Goal: Task Accomplishment & Management: Manage account settings

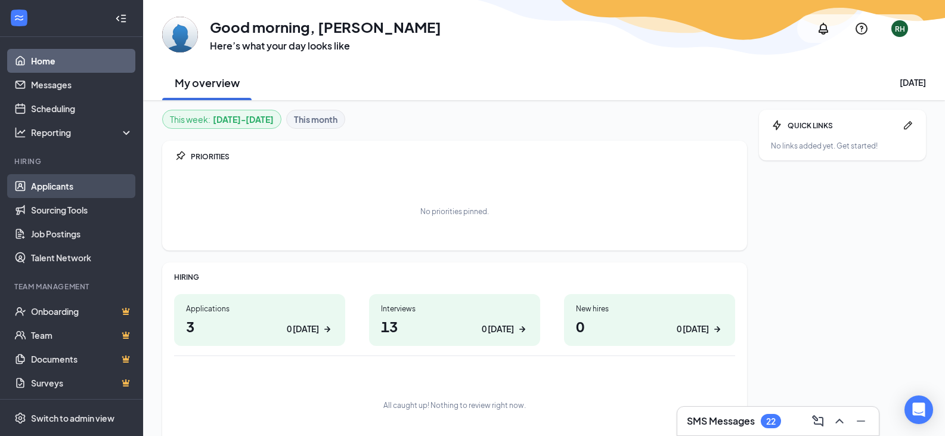
click at [82, 187] on link "Applicants" at bounding box center [82, 186] width 102 height 24
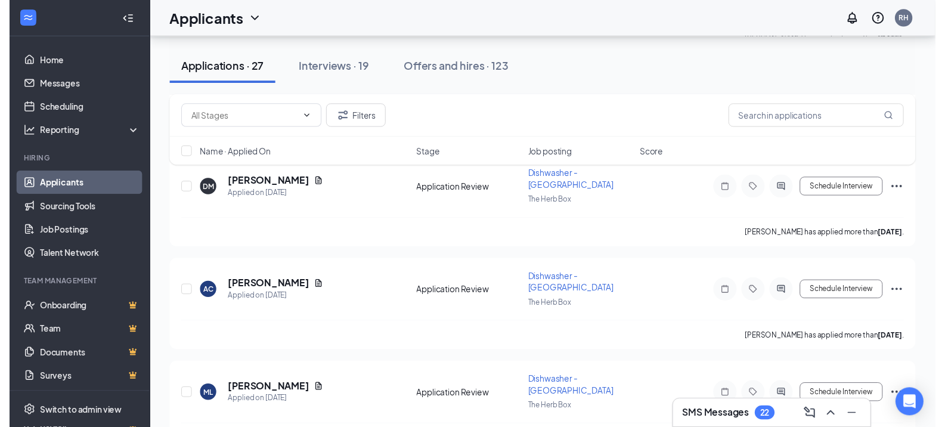
scroll to position [537, 0]
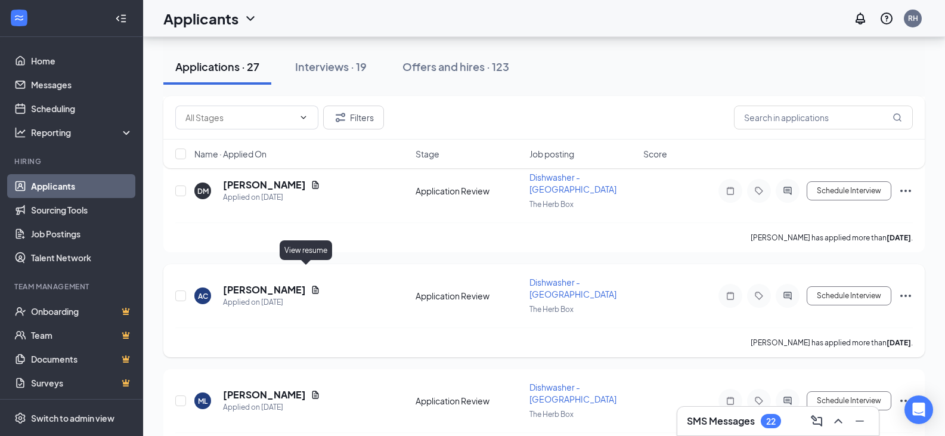
click at [312, 286] on icon "Document" at bounding box center [315, 290] width 7 height 8
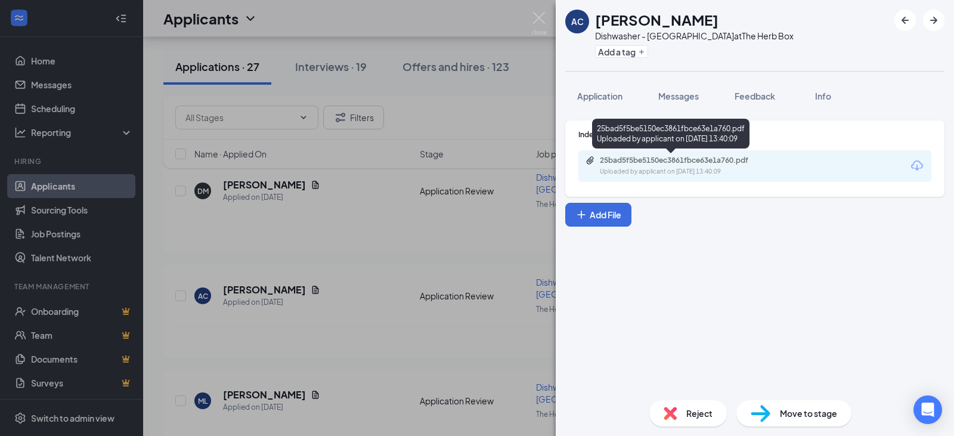
click at [701, 168] on div "Uploaded by applicant on Oct 06, 2025 at 13:40:09" at bounding box center [689, 172] width 179 height 10
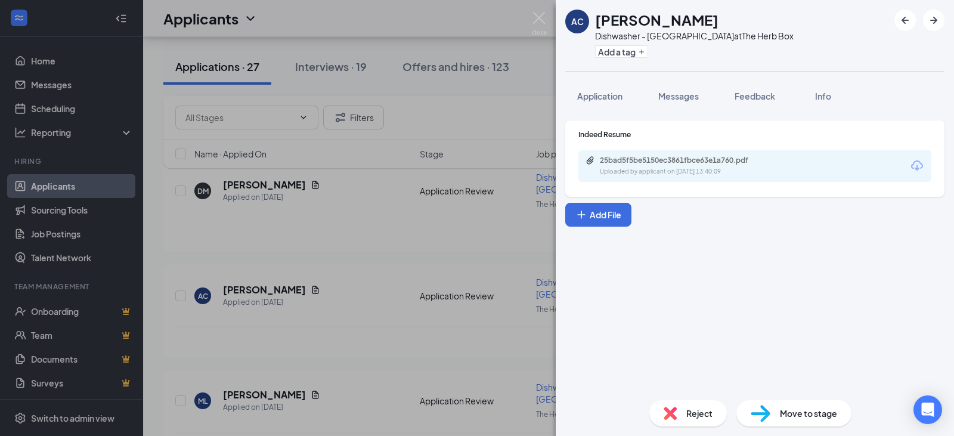
click at [548, 20] on div "AC Andre Childress Dishwasher - 5th Ave at The Herb Box Add a tag Application M…" at bounding box center [477, 218] width 954 height 436
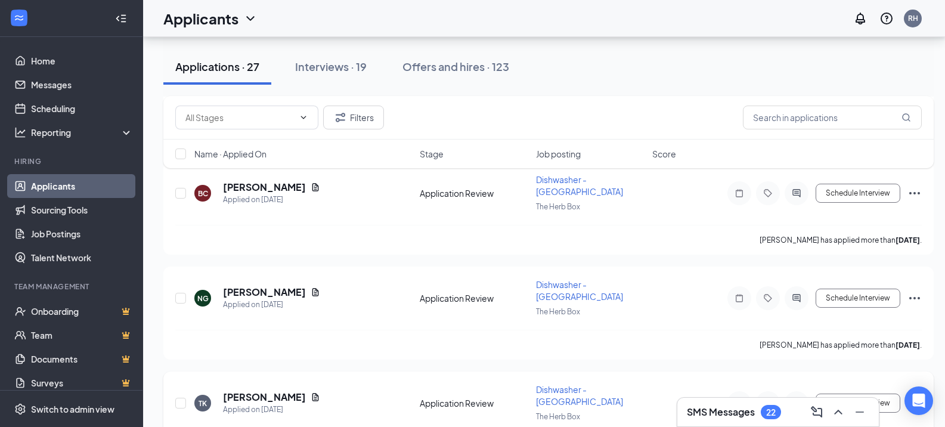
scroll to position [1073, 0]
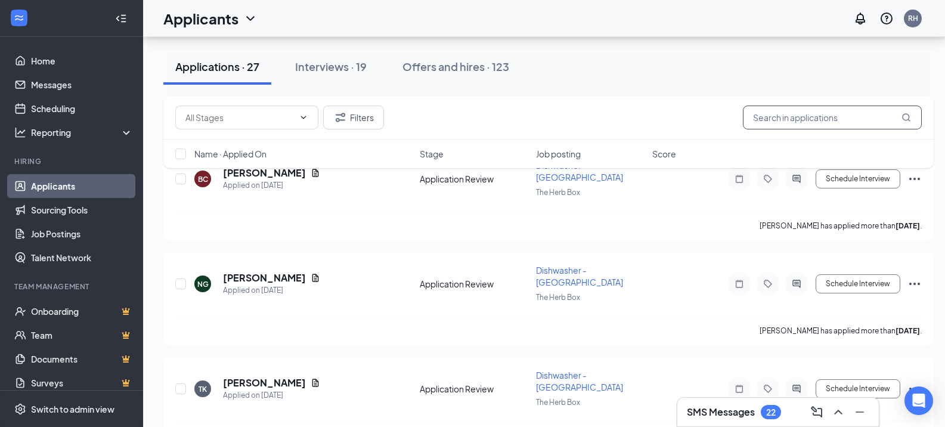
click at [776, 120] on input "text" at bounding box center [832, 118] width 179 height 24
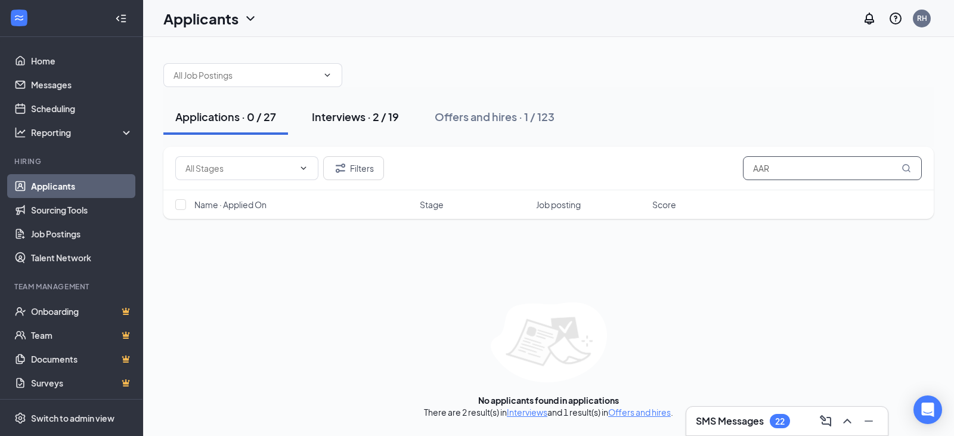
type input "AAR"
click at [376, 112] on div "Interviews · 2 / 19" at bounding box center [355, 116] width 87 height 15
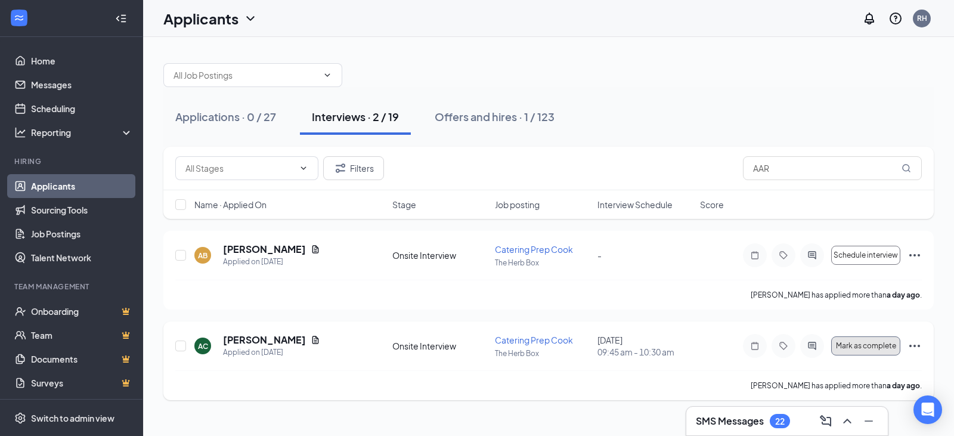
click at [847, 346] on span "Mark as complete" at bounding box center [866, 346] width 60 height 8
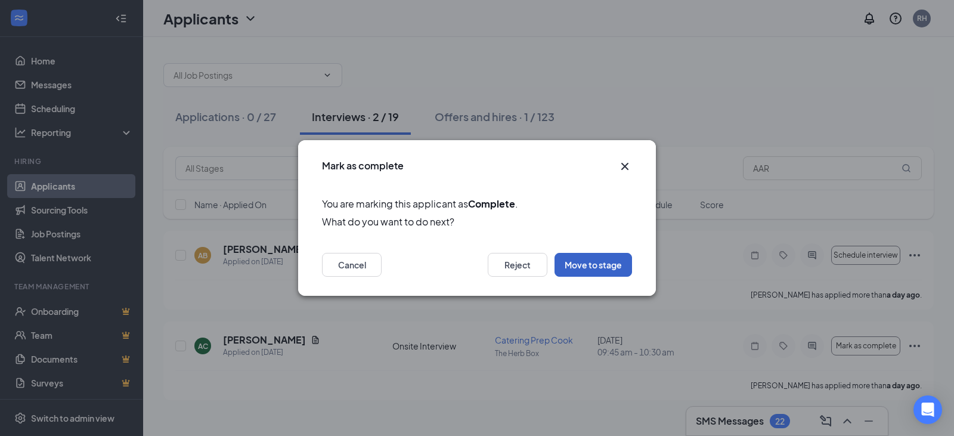
click at [600, 268] on button "Move to stage" at bounding box center [594, 265] width 78 height 24
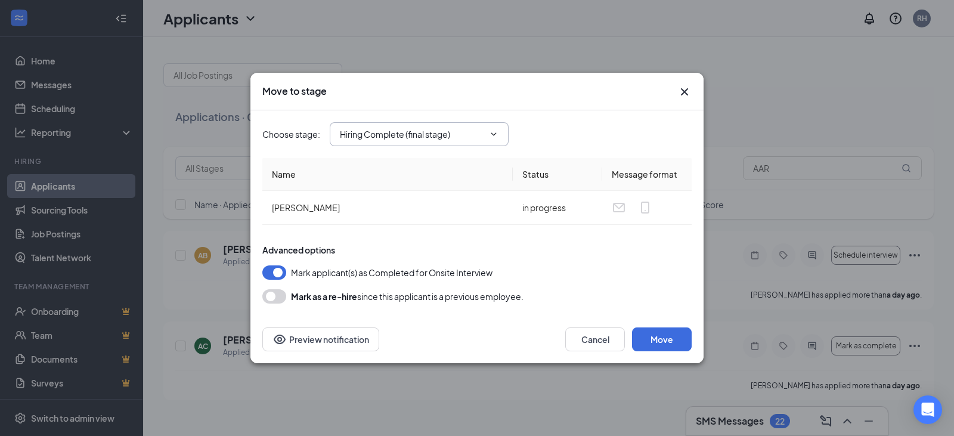
click at [507, 131] on span "Hiring Complete (final stage)" at bounding box center [419, 134] width 179 height 24
click at [501, 135] on span "Hiring Complete (final stage)" at bounding box center [419, 134] width 179 height 24
click at [492, 137] on icon "ChevronDown" at bounding box center [494, 134] width 10 height 10
click at [413, 188] on div "Application Review" at bounding box center [386, 184] width 74 height 13
type input "Application Review"
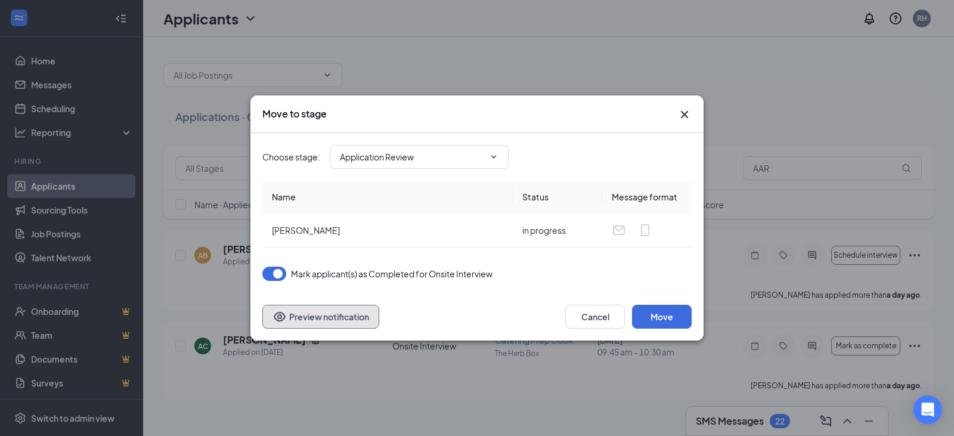
click at [312, 318] on button "Preview notification" at bounding box center [320, 317] width 117 height 24
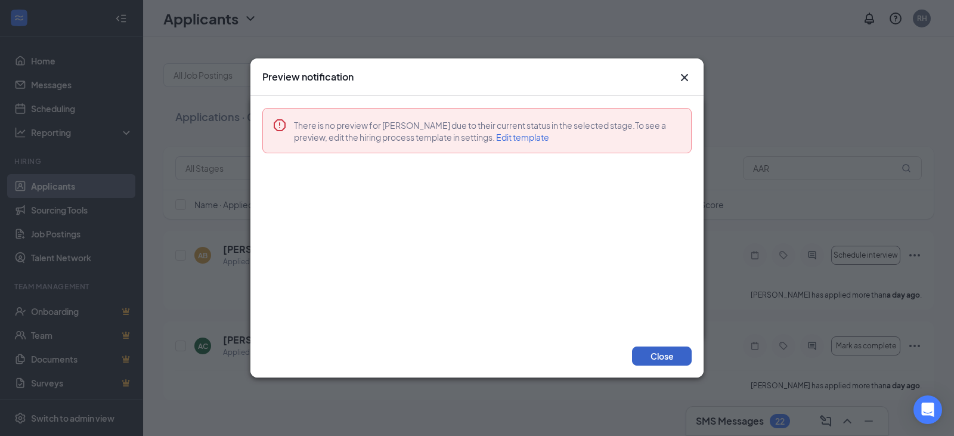
click at [651, 351] on button "Close" at bounding box center [662, 355] width 60 height 19
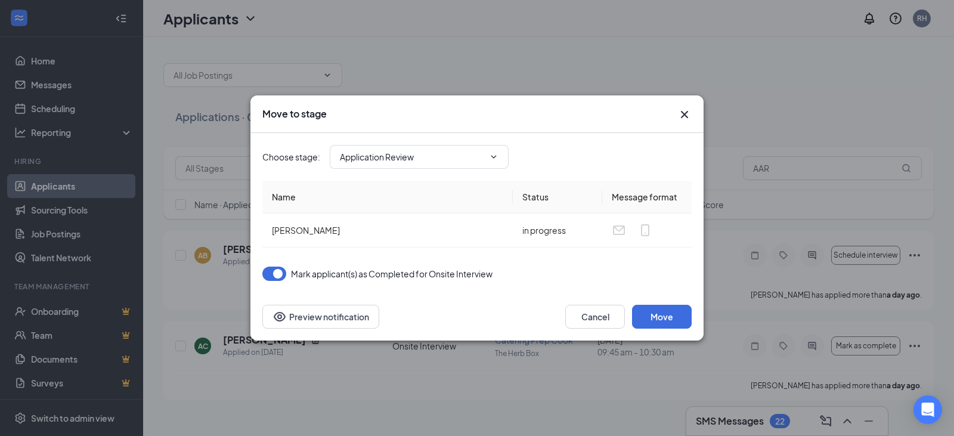
click at [680, 109] on icon "Cross" at bounding box center [684, 114] width 14 height 14
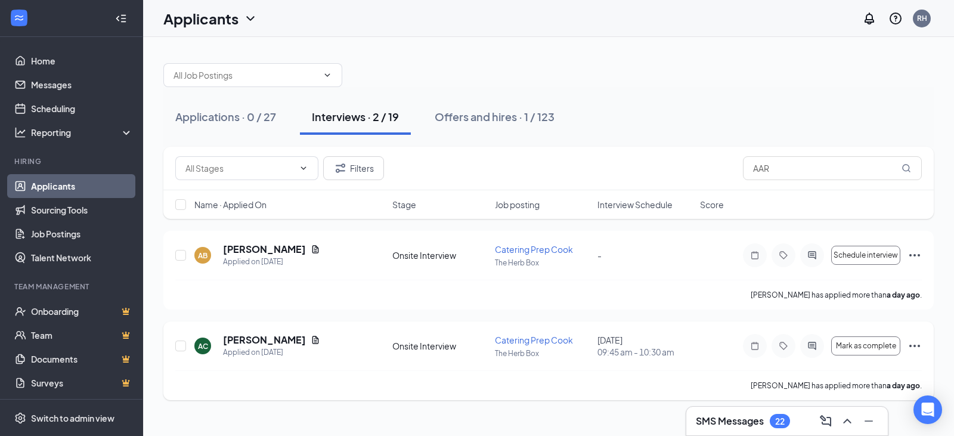
click at [923, 339] on div "AC Aaron Claw Applied on Oct 14 Onsite Interview Catering Prep Cook The Herb Bo…" at bounding box center [548, 360] width 770 height 79
click at [918, 343] on icon "Ellipses" at bounding box center [915, 346] width 14 height 14
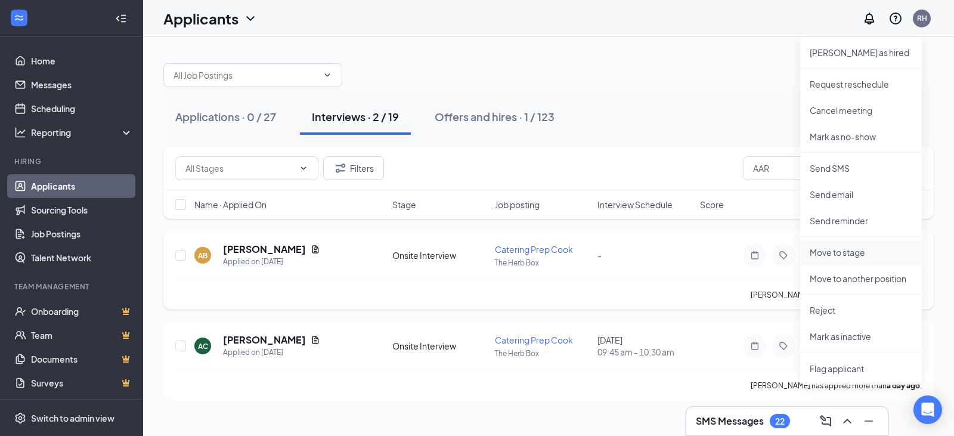
click at [858, 252] on p "Move to stage" at bounding box center [861, 252] width 103 height 12
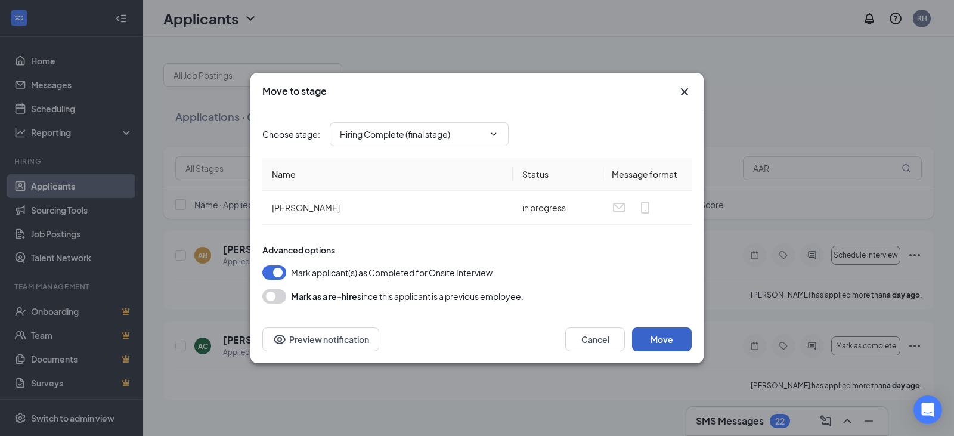
drag, startPoint x: 674, startPoint y: 340, endPoint x: 685, endPoint y: 294, distance: 47.2
click at [686, 299] on div "Move to stage Choose stage : Hiring Complete (final stage) Name Status Message …" at bounding box center [476, 218] width 453 height 290
click at [493, 128] on span "Hiring Complete (final stage)" at bounding box center [419, 134] width 179 height 24
click at [493, 135] on icon "ChevronDown" at bounding box center [494, 134] width 10 height 10
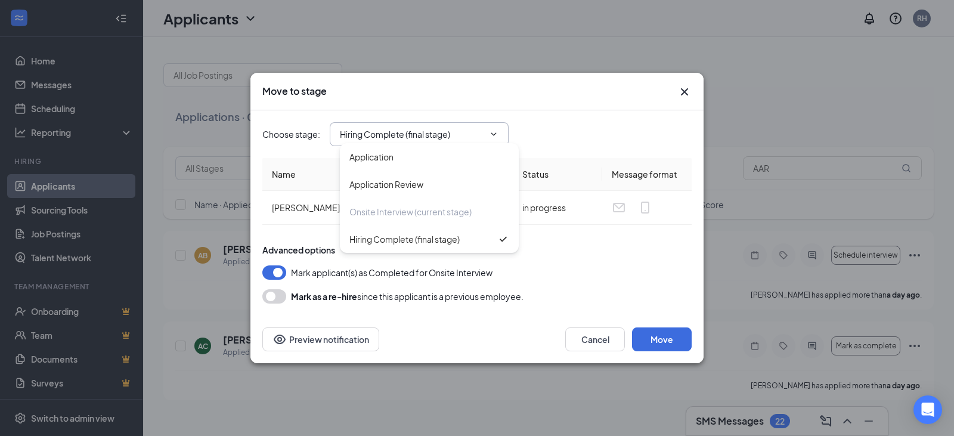
click at [624, 284] on div "Advanced options Mark applicant(s) as Completed for Onsite Interview Mark as a …" at bounding box center [476, 274] width 429 height 60
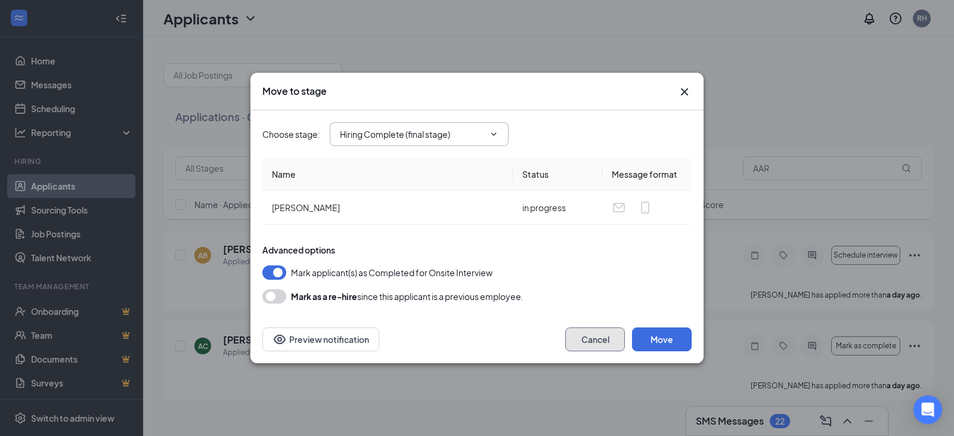
click at [604, 335] on button "Cancel" at bounding box center [595, 339] width 60 height 24
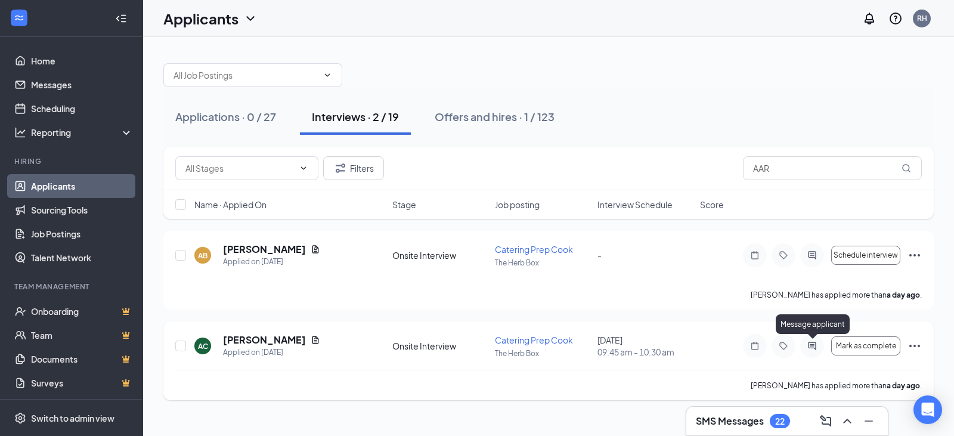
click at [810, 346] on icon "ActiveChat" at bounding box center [812, 346] width 8 height 8
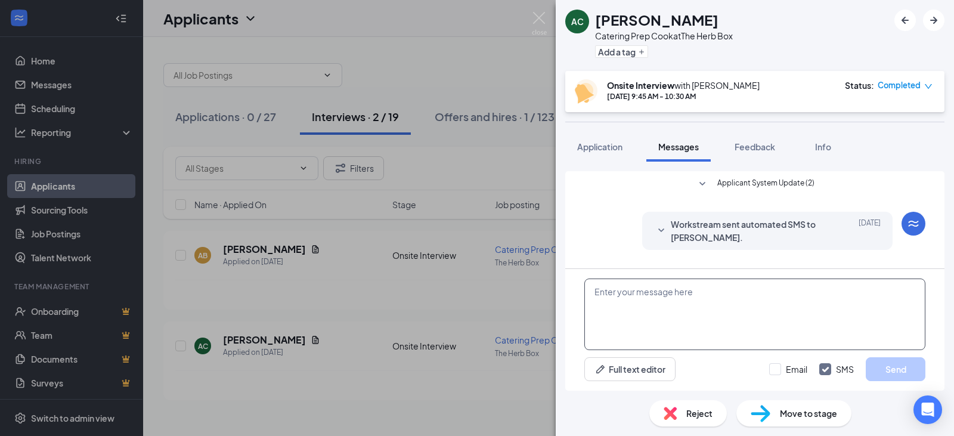
click at [780, 300] on textarea at bounding box center [754, 314] width 341 height 72
type textarea "a"
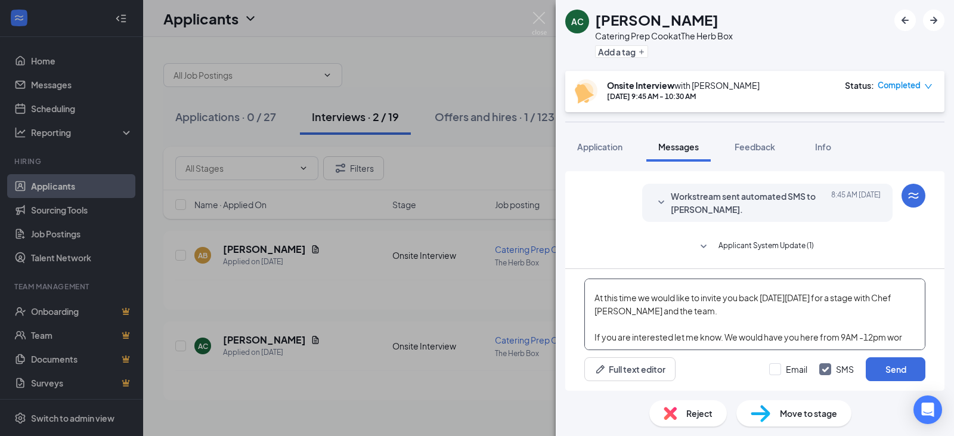
scroll to position [47, 0]
type textarea "Aaron Thank you for taking your time to meet and talk today about possibly join…"
click at [879, 363] on button "Send" at bounding box center [896, 369] width 60 height 24
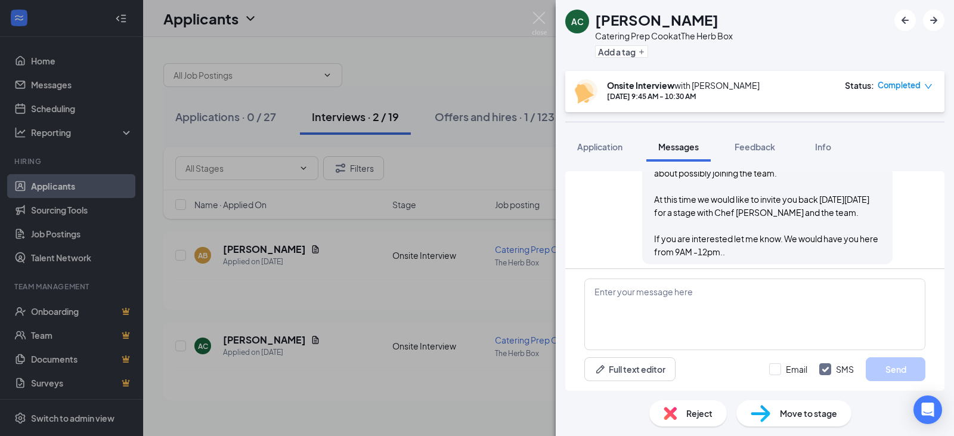
scroll to position [447, 0]
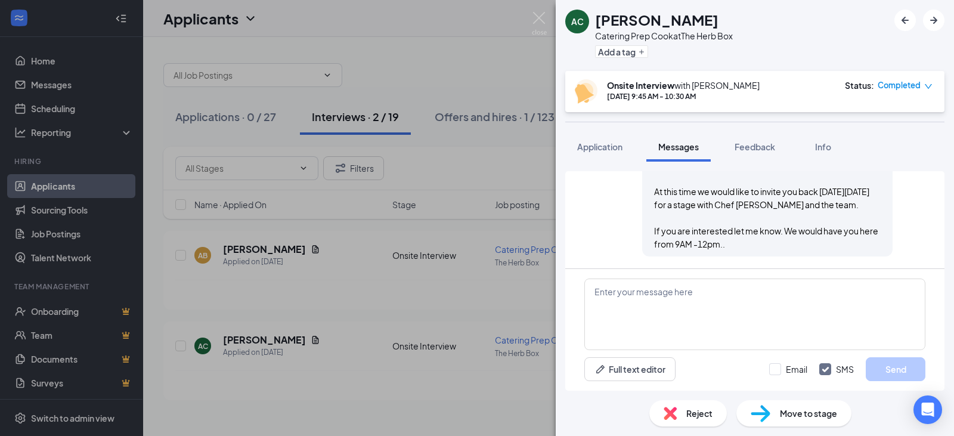
click at [162, 94] on div "AC Aaron Claw Catering Prep Cook at The Herb Box Add a tag Onsite Interview wit…" at bounding box center [477, 218] width 954 height 436
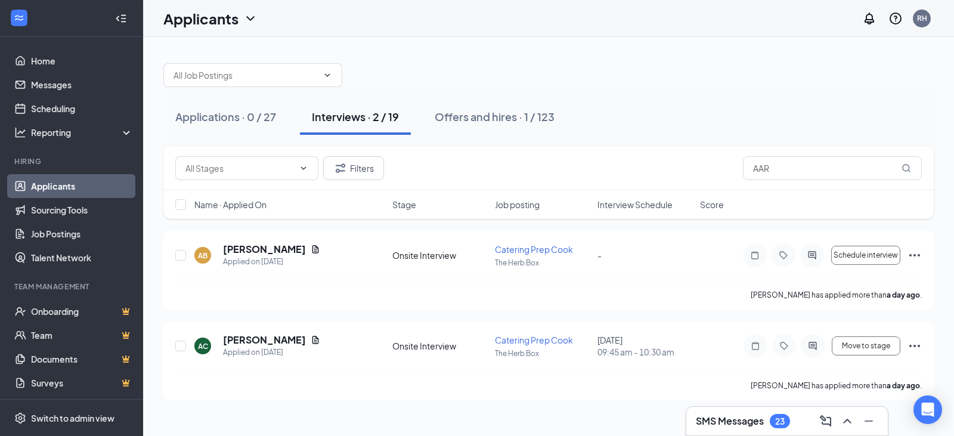
click at [760, 420] on h3 "SMS Messages" at bounding box center [730, 420] width 68 height 13
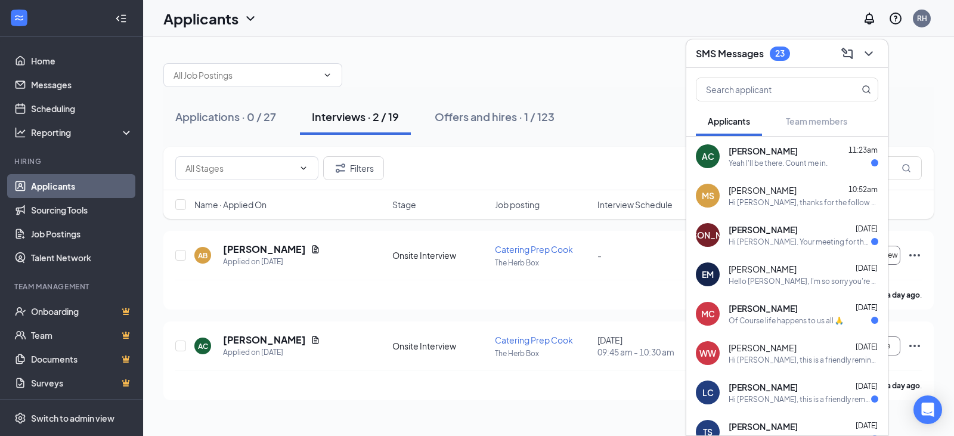
click at [787, 152] on div "Aaron Claw 11:23am" at bounding box center [804, 151] width 150 height 12
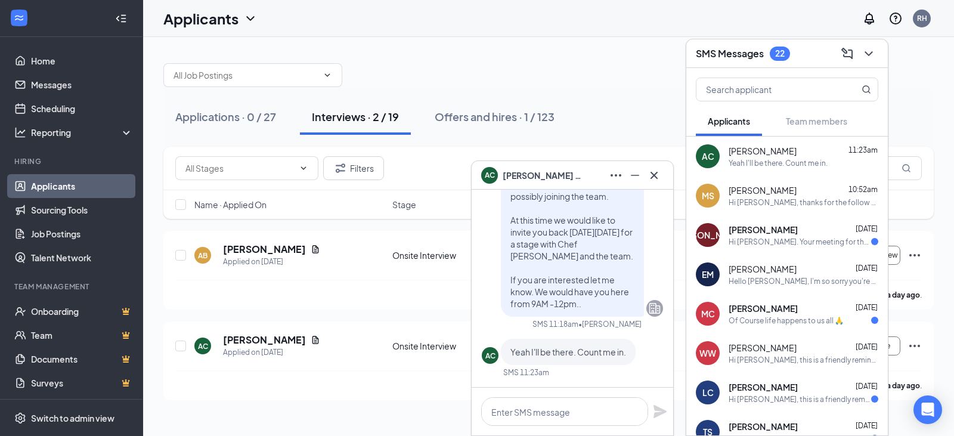
click at [788, 206] on div "Hi Nikko, thanks for the follow up. We should have a final decision today or to…" at bounding box center [804, 202] width 150 height 10
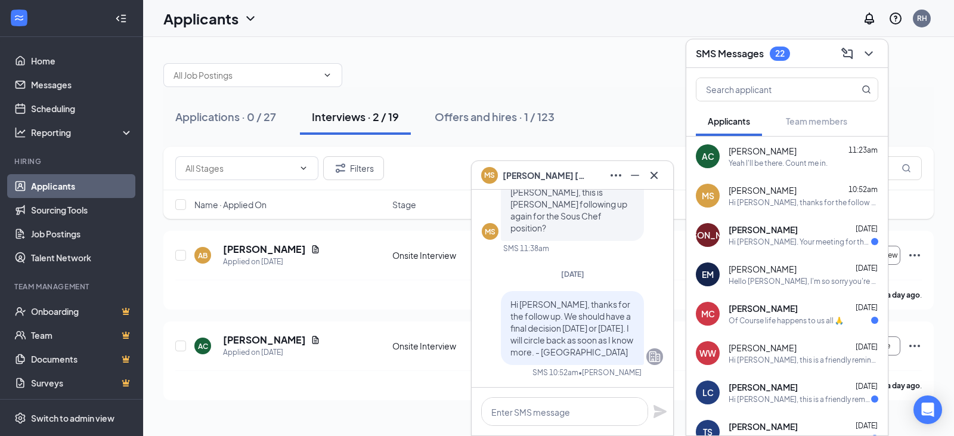
click at [773, 245] on div "Hi Juan Olivas. Your meeting for the Catering Dishwasher position at The Herb B…" at bounding box center [800, 242] width 143 height 10
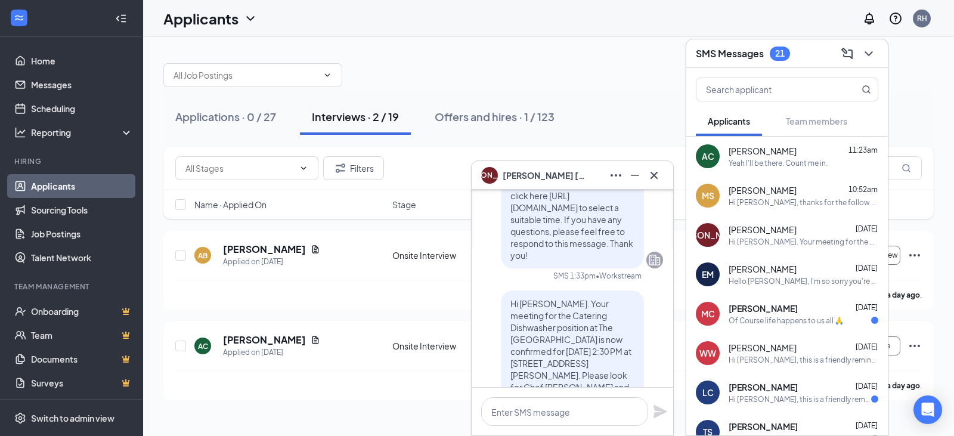
scroll to position [-119, 0]
click at [799, 276] on div "Hello Ernie, I'm so sorry you're not feeling well today. Please let me know som…" at bounding box center [804, 281] width 150 height 10
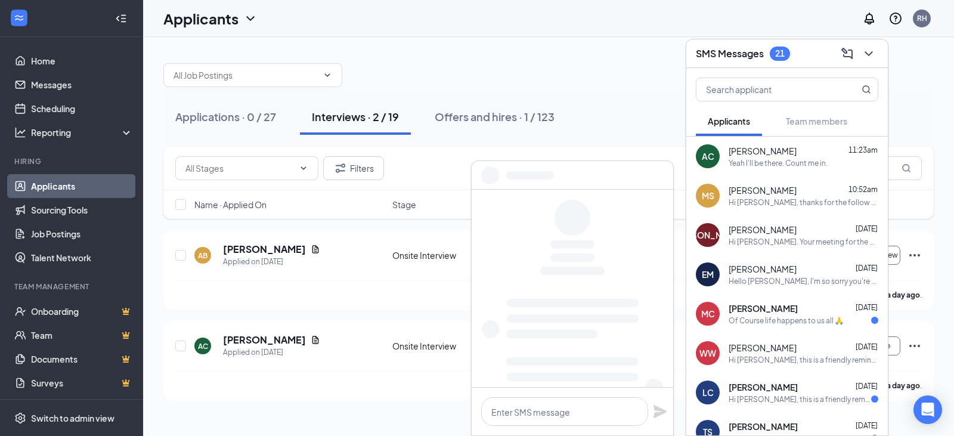
scroll to position [0, 0]
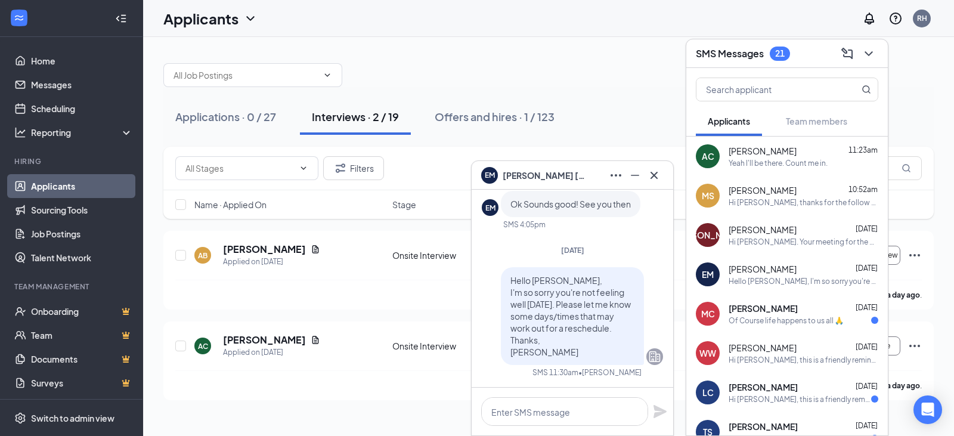
click at [784, 315] on div "Of Course life happens to us all 🙏" at bounding box center [786, 320] width 115 height 10
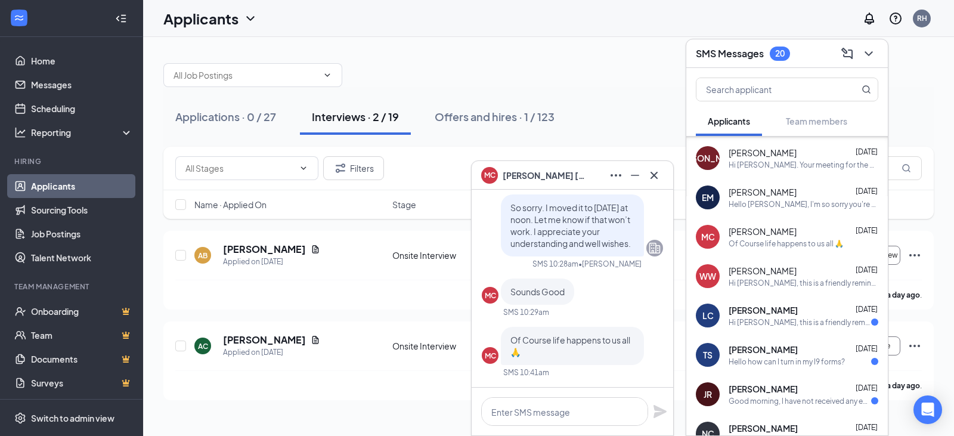
scroll to position [119, 0]
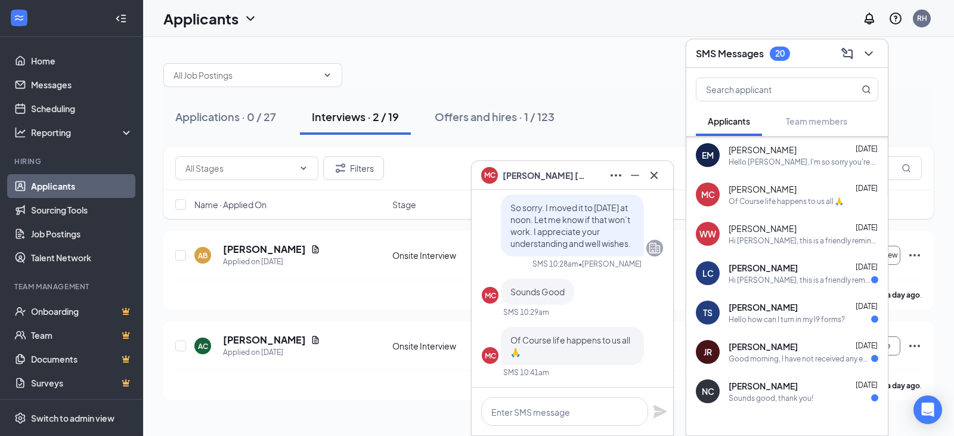
click at [796, 280] on div "Hi LUIS CASTILLO, this is a friendly reminder that your meeting at 7000 East Sh…" at bounding box center [800, 280] width 143 height 10
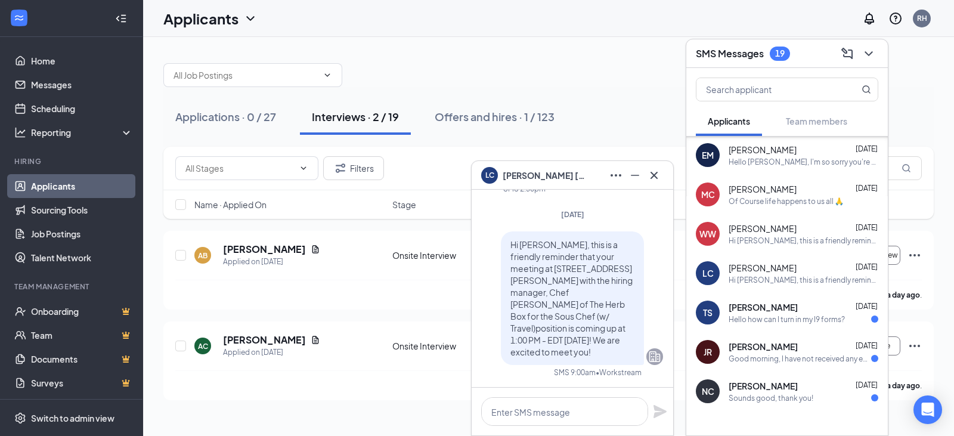
click at [784, 313] on div "Taisha Silas Feb 7 Hello how can I turn in my I9 forms?" at bounding box center [804, 312] width 150 height 23
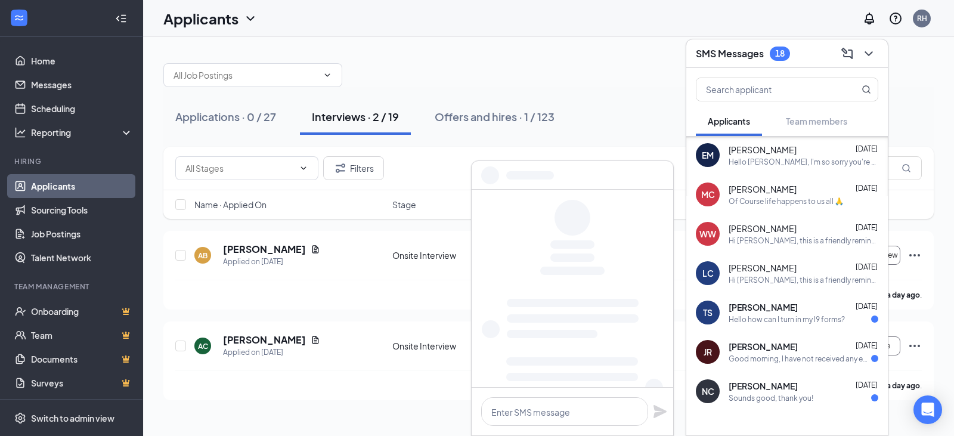
click at [772, 349] on span "James Rouser" at bounding box center [763, 347] width 69 height 12
click at [776, 386] on div "Nick Cento Jan 28" at bounding box center [804, 386] width 150 height 12
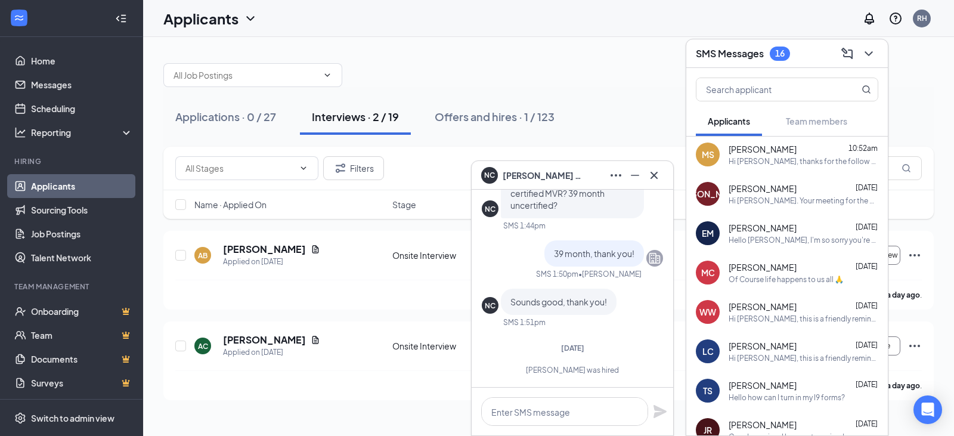
scroll to position [0, 0]
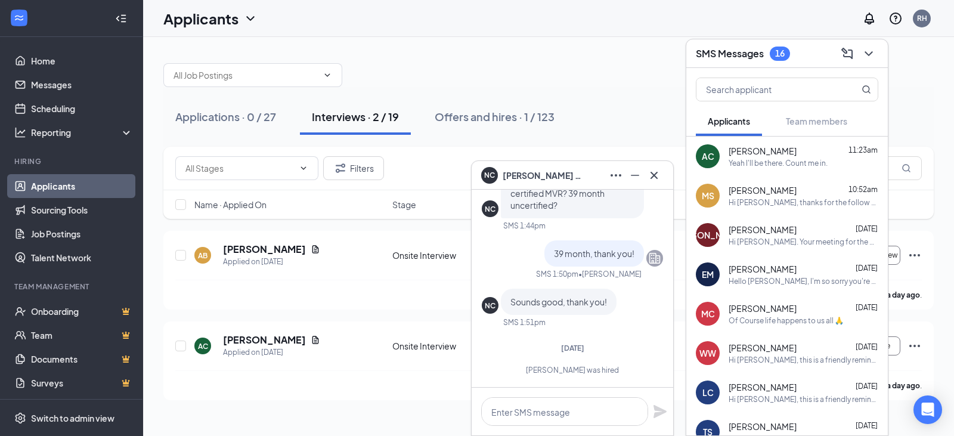
click at [748, 152] on span "Aaron Claw" at bounding box center [763, 151] width 68 height 12
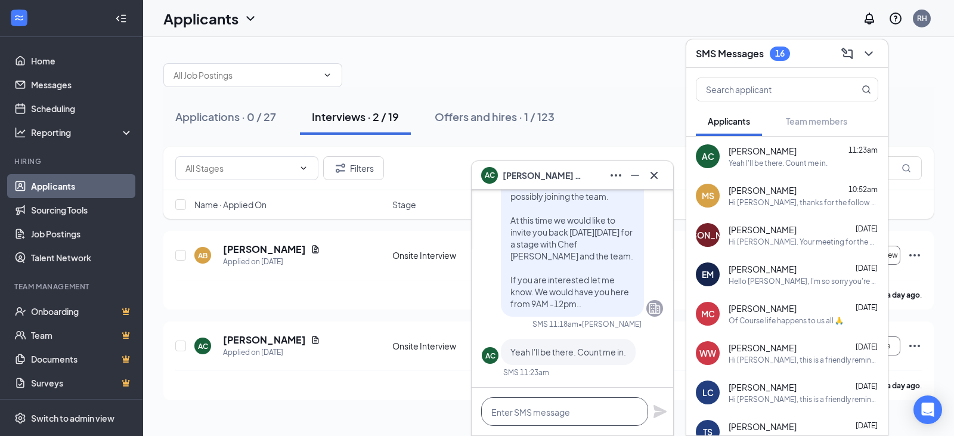
click at [572, 410] on textarea at bounding box center [564, 411] width 167 height 29
type textarea "p"
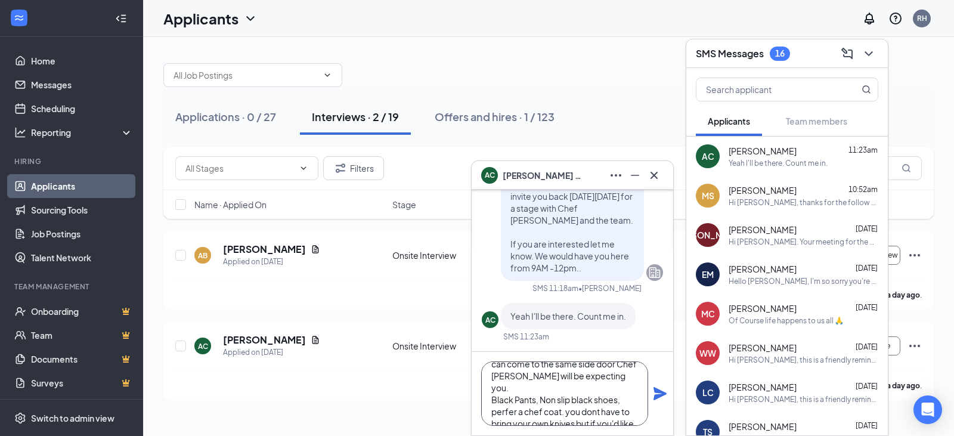
scroll to position [36, 0]
click at [509, 386] on textarea "Thank you! we will see you then. You can come to the same side door Chef Brian …" at bounding box center [564, 393] width 167 height 64
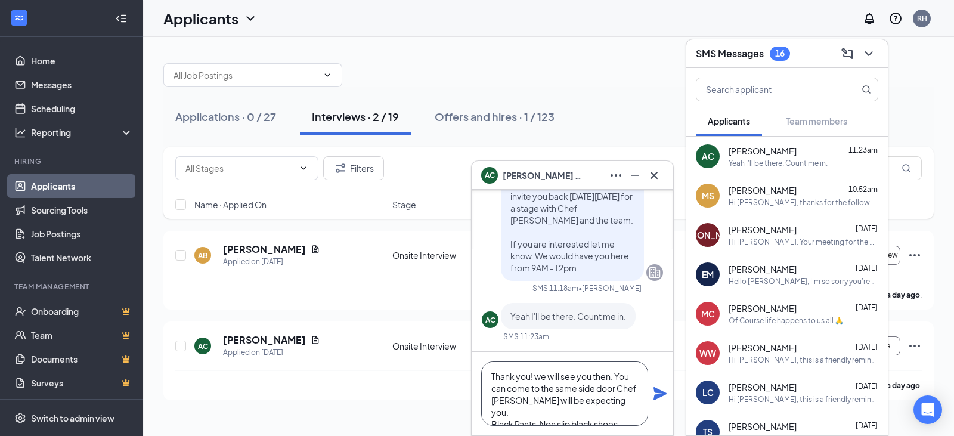
type textarea "Thank you! we will see you then. You can come to the same side door Chef Brian …"
click at [664, 399] on icon "Plane" at bounding box center [660, 393] width 14 height 14
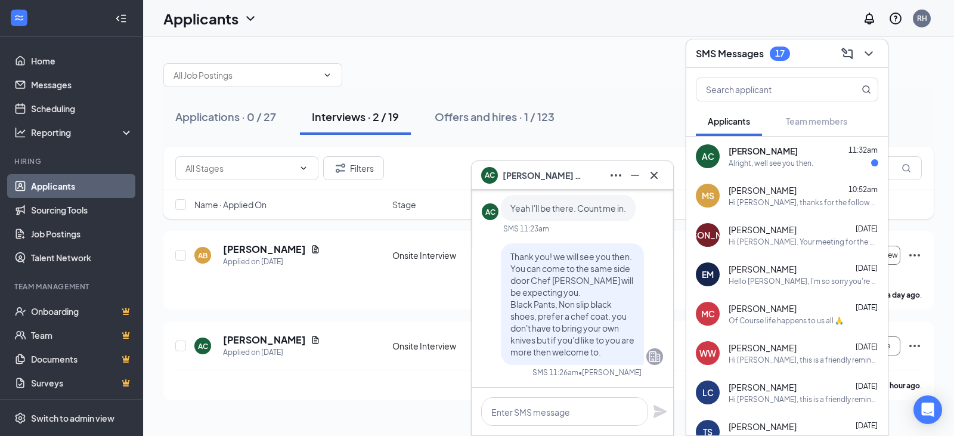
click at [763, 160] on div "Alright, well see you then." at bounding box center [771, 163] width 85 height 10
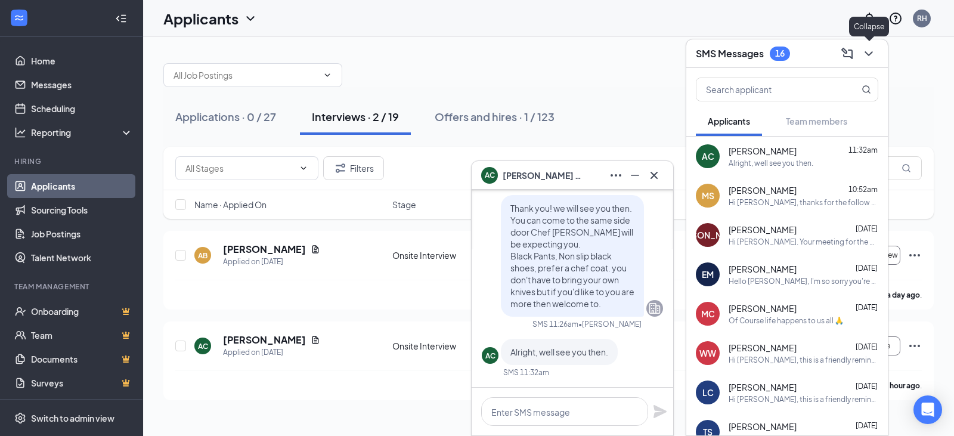
click at [867, 58] on icon "ChevronDown" at bounding box center [869, 54] width 14 height 14
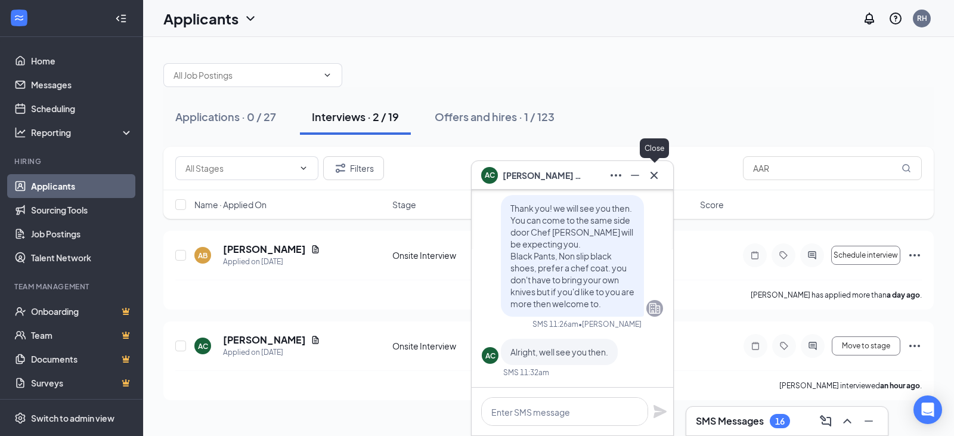
click at [655, 180] on icon "Cross" at bounding box center [654, 175] width 14 height 14
